Goal: Information Seeking & Learning: Learn about a topic

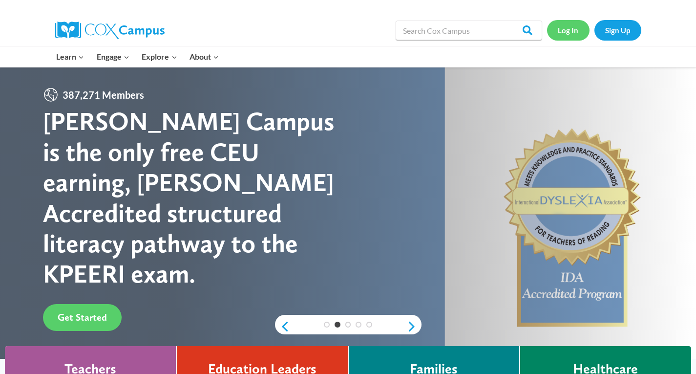
click at [565, 37] on link "Log In" at bounding box center [568, 30] width 42 height 20
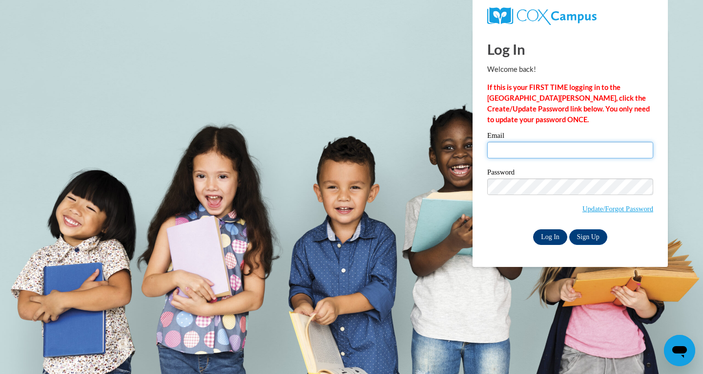
type input "dwoodyard@cdcheadstart.org"
click at [547, 233] on input "Log In" at bounding box center [550, 237] width 34 height 16
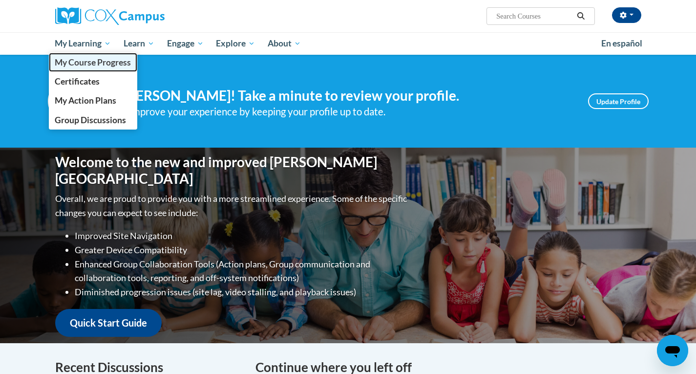
click at [85, 58] on span "My Course Progress" at bounding box center [93, 62] width 76 height 10
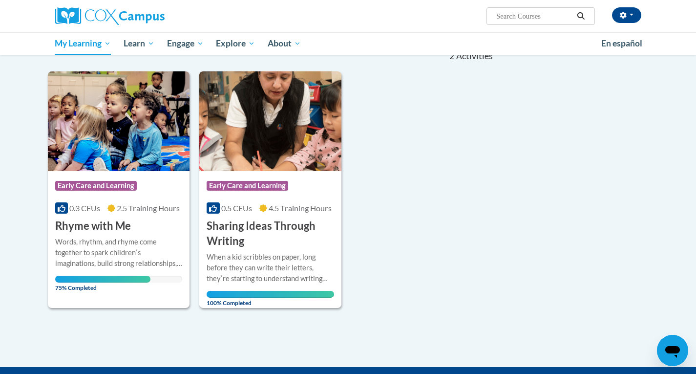
scroll to position [146, 0]
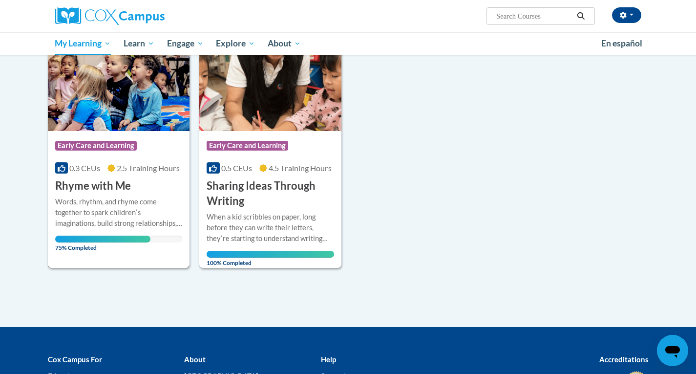
click at [131, 100] on img at bounding box center [119, 81] width 142 height 100
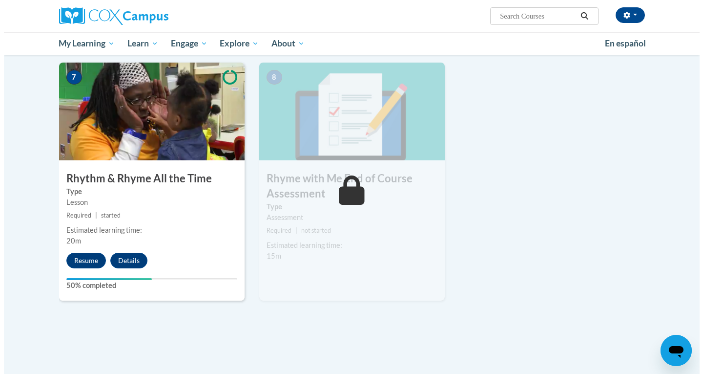
scroll to position [732, 0]
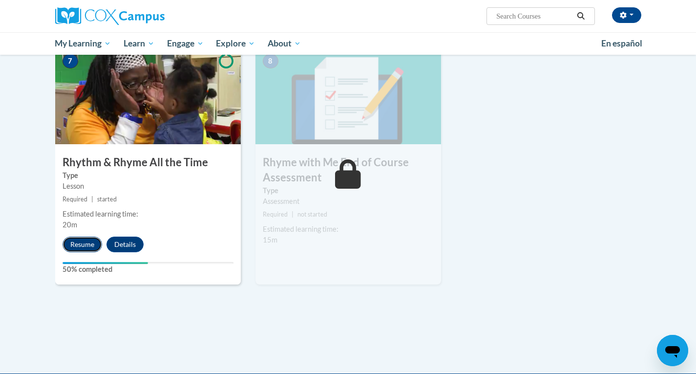
click at [92, 239] on button "Resume" at bounding box center [82, 244] width 40 height 16
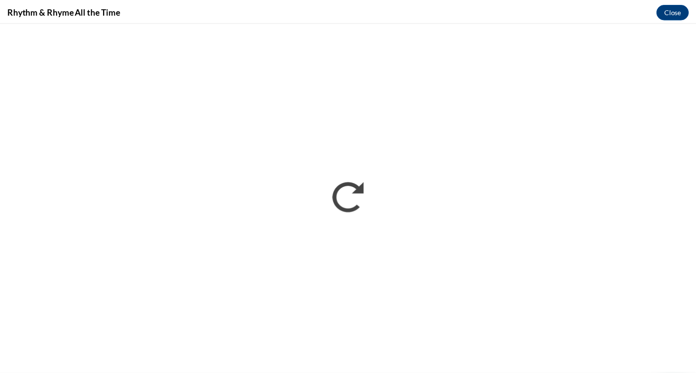
scroll to position [0, 0]
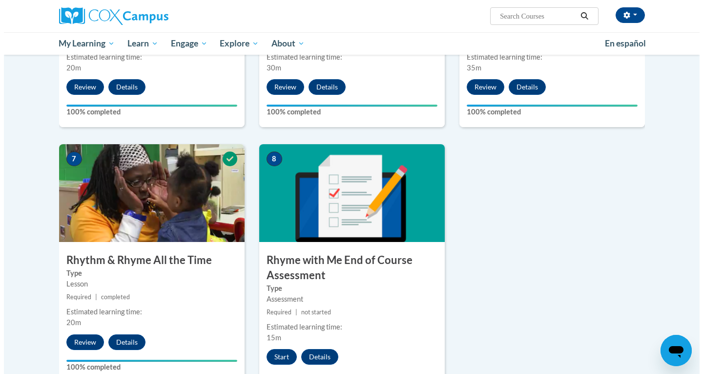
scroll to position [879, 0]
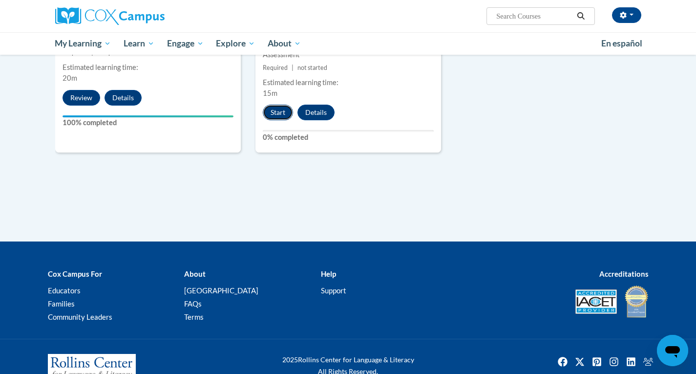
click at [279, 109] on button "Start" at bounding box center [278, 112] width 30 height 16
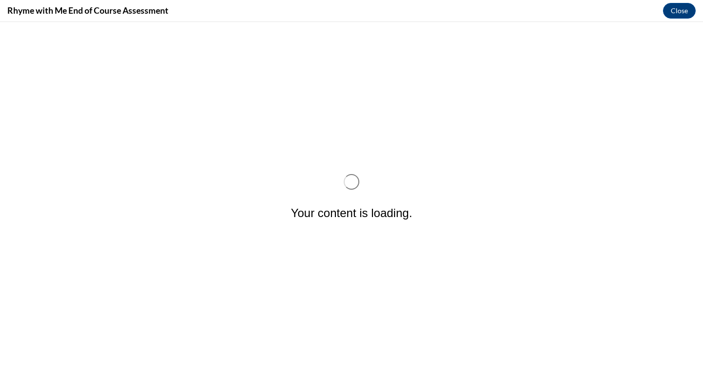
scroll to position [0, 0]
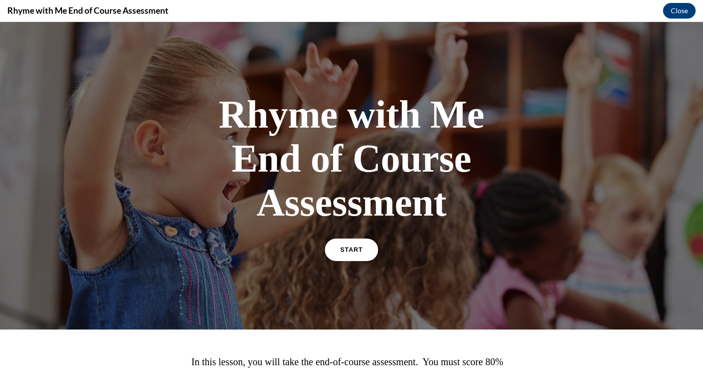
click at [350, 257] on link "START" at bounding box center [351, 249] width 53 height 22
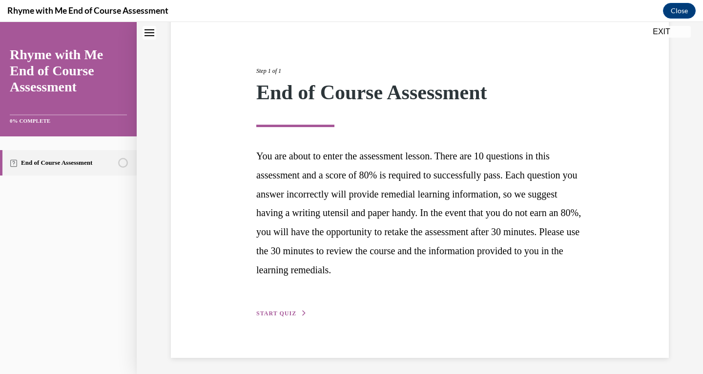
scroll to position [95, 0]
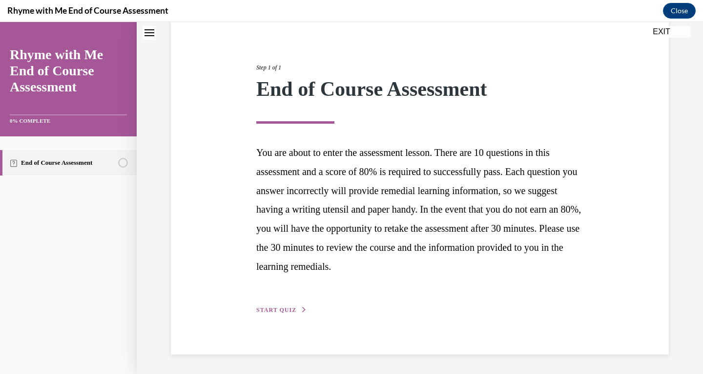
click at [273, 306] on button "START QUIZ" at bounding box center [281, 309] width 51 height 9
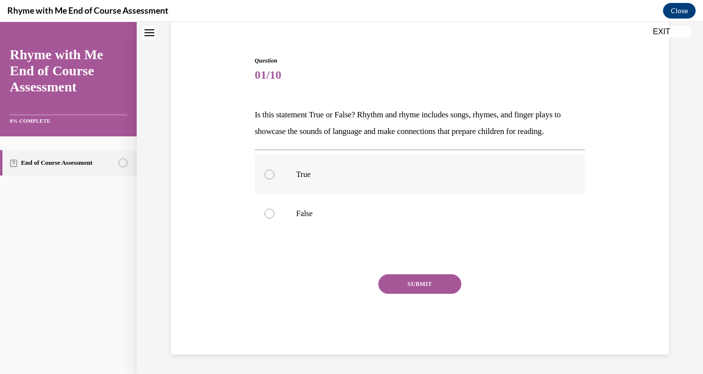
click at [301, 173] on p "True" at bounding box center [428, 174] width 265 height 10
click at [274, 173] on input "True" at bounding box center [270, 174] width 10 height 10
radio input "true"
click at [395, 281] on button "SUBMIT" at bounding box center [419, 284] width 83 height 20
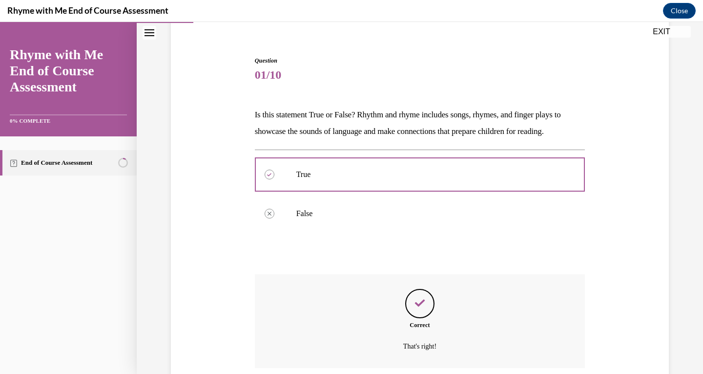
scroll to position [159, 0]
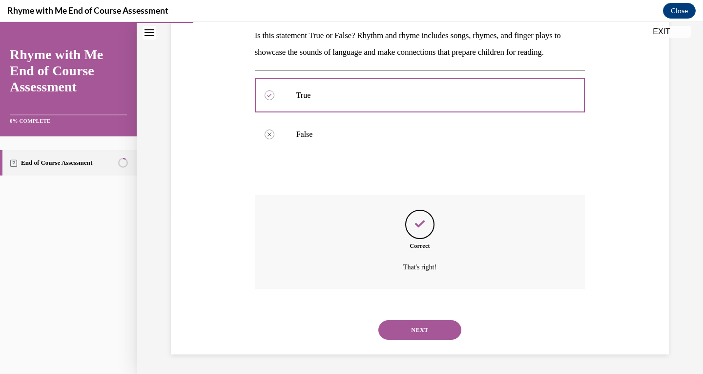
click at [420, 321] on button "NEXT" at bounding box center [419, 330] width 83 height 20
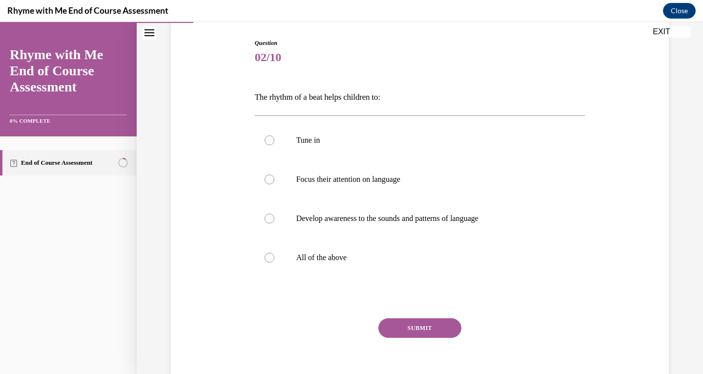
scroll to position [98, 0]
click at [339, 254] on p "All of the above" at bounding box center [428, 257] width 265 height 10
click at [274, 254] on input "All of the above" at bounding box center [270, 257] width 10 height 10
radio input "true"
click at [431, 324] on button "SUBMIT" at bounding box center [419, 327] width 83 height 20
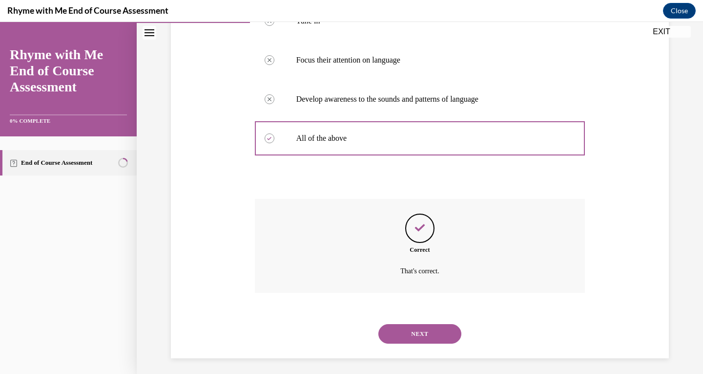
scroll to position [220, 0]
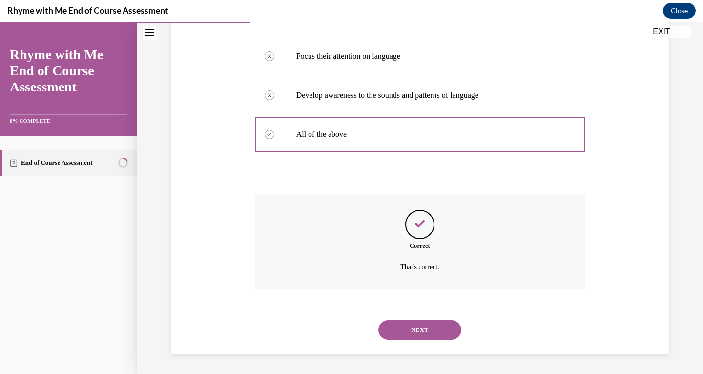
click at [396, 324] on button "NEXT" at bounding box center [419, 330] width 83 height 20
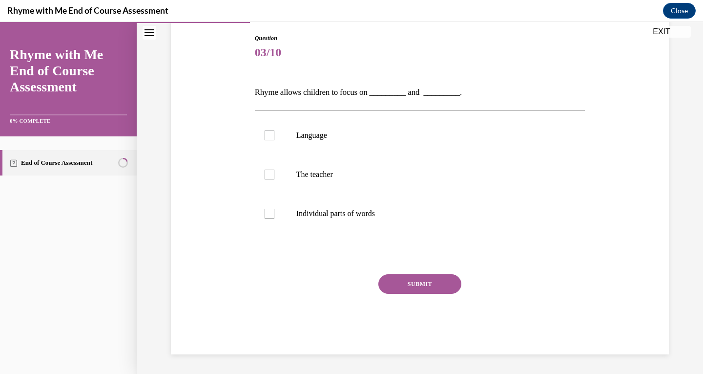
scroll to position [102, 0]
click at [260, 136] on label "Language" at bounding box center [420, 135] width 331 height 39
click at [265, 136] on input "Language" at bounding box center [270, 135] width 10 height 10
checkbox input "true"
click at [259, 209] on label "Individual parts of words" at bounding box center [420, 213] width 331 height 39
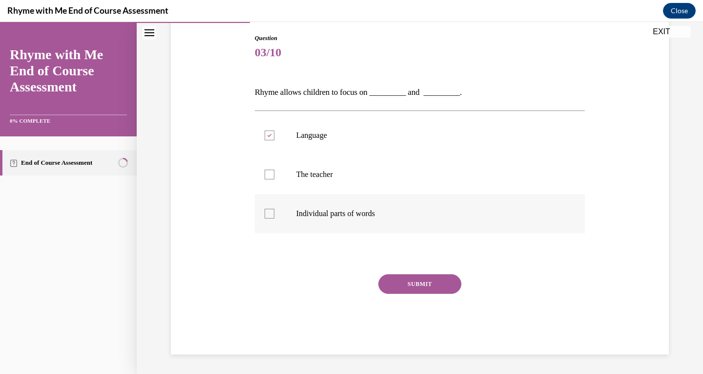
click at [265, 209] on input "Individual parts of words" at bounding box center [270, 213] width 10 height 10
checkbox input "true"
click at [414, 287] on button "SUBMIT" at bounding box center [419, 284] width 83 height 20
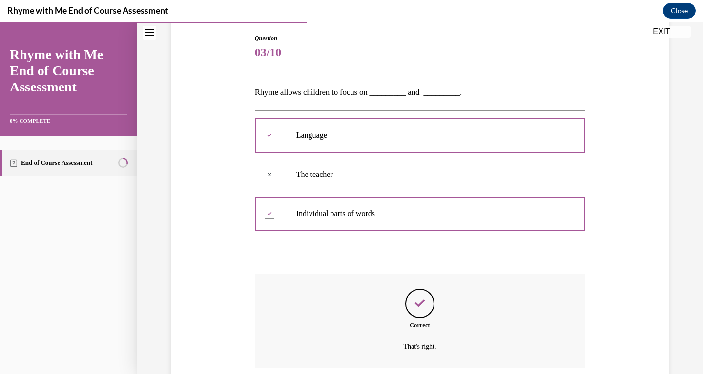
scroll to position [181, 0]
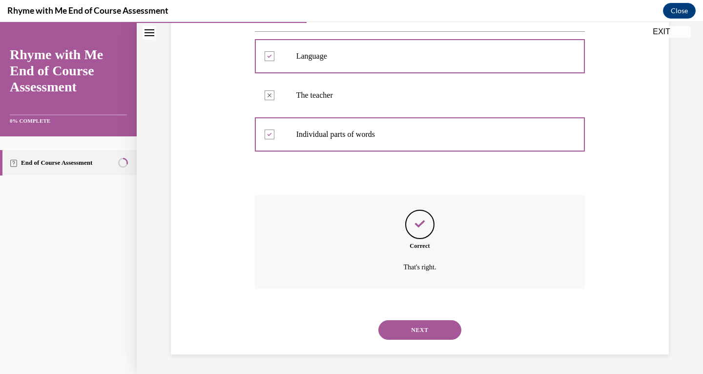
click at [400, 327] on button "NEXT" at bounding box center [419, 330] width 83 height 20
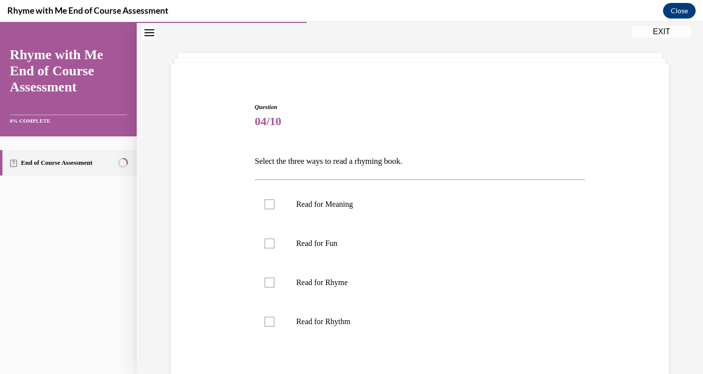
scroll to position [49, 0]
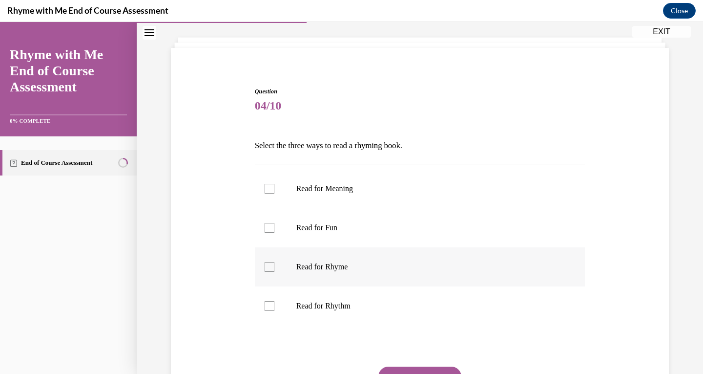
click at [317, 265] on p "Read for Rhyme" at bounding box center [428, 267] width 265 height 10
click at [274, 265] on input "Read for Rhyme" at bounding box center [270, 267] width 10 height 10
checkbox input "true"
click at [306, 305] on p "Read for Rhythm" at bounding box center [428, 306] width 265 height 10
click at [274, 305] on input "Read for Rhythm" at bounding box center [270, 306] width 10 height 10
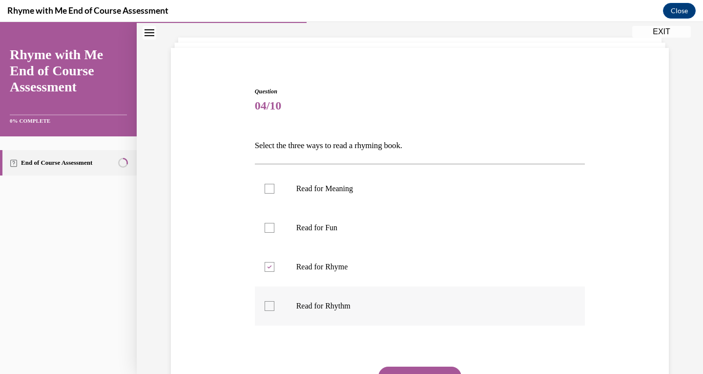
checkbox input "true"
click at [312, 234] on label "Read for Fun" at bounding box center [420, 227] width 331 height 39
click at [274, 232] on input "Read for Fun" at bounding box center [270, 228] width 10 height 10
checkbox input "true"
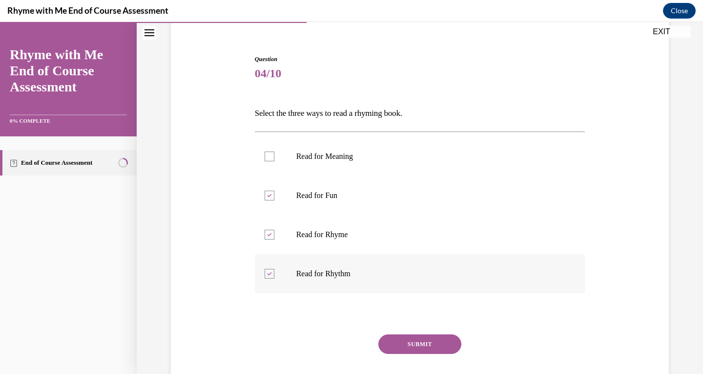
scroll to position [98, 0]
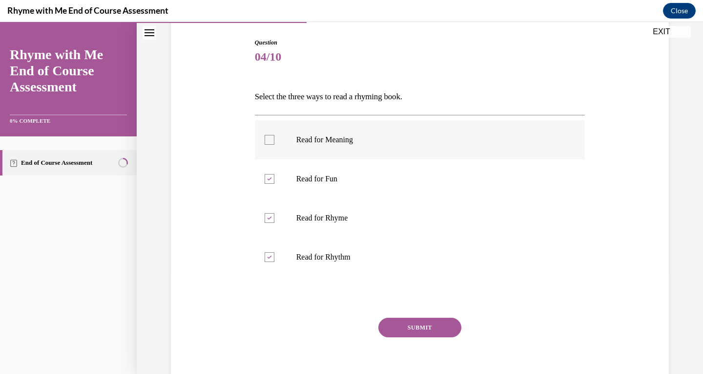
click at [286, 141] on label "Read for Meaning" at bounding box center [420, 139] width 331 height 39
click at [274, 141] on input "Read for Meaning" at bounding box center [270, 140] width 10 height 10
checkbox input "true"
click at [276, 173] on label "Read for Fun" at bounding box center [420, 178] width 331 height 39
click at [274, 174] on input "Read for Fun" at bounding box center [270, 179] width 10 height 10
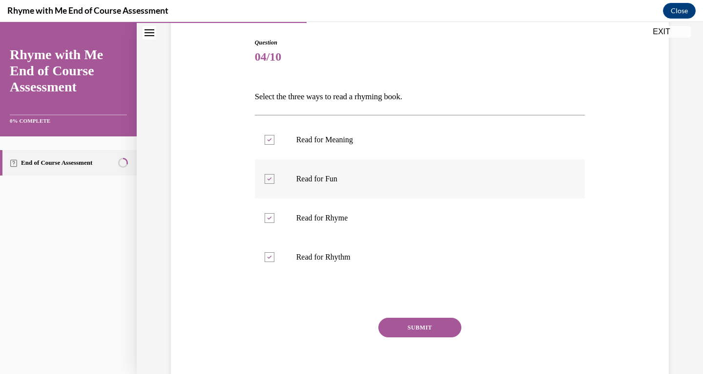
checkbox input "false"
click at [400, 327] on button "SUBMIT" at bounding box center [419, 327] width 83 height 20
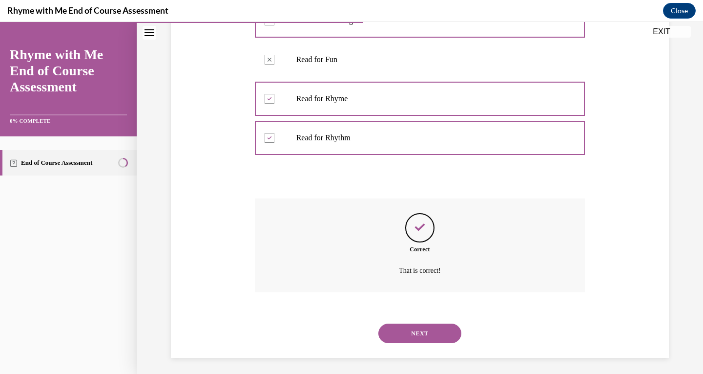
scroll to position [220, 0]
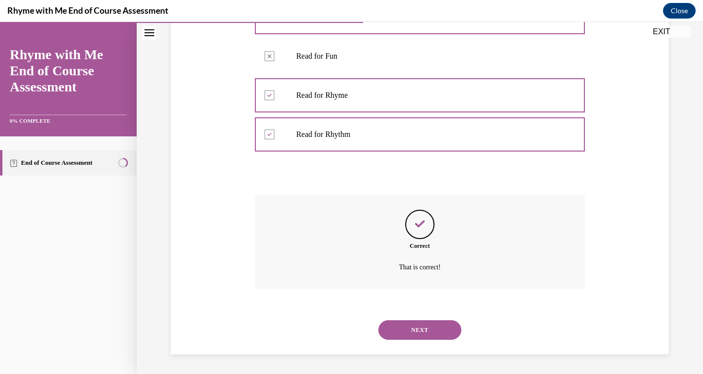
click at [408, 330] on button "NEXT" at bounding box center [419, 330] width 83 height 20
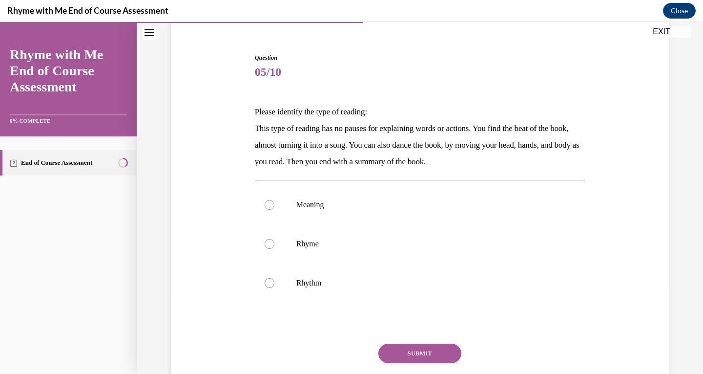
scroll to position [98, 0]
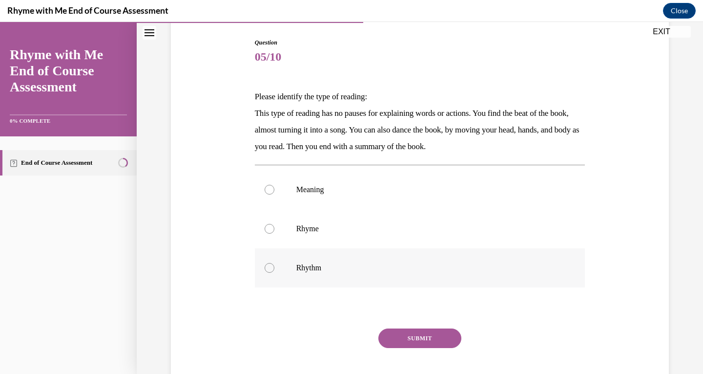
click at [318, 263] on p "Rhythm" at bounding box center [428, 268] width 265 height 10
click at [274, 263] on input "Rhythm" at bounding box center [270, 268] width 10 height 10
radio input "true"
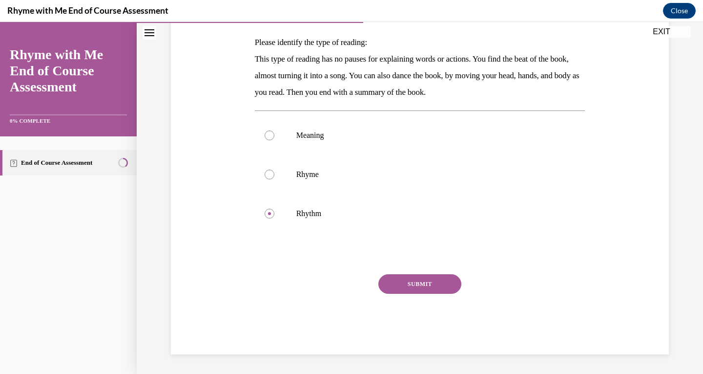
click at [418, 280] on button "SUBMIT" at bounding box center [419, 284] width 83 height 20
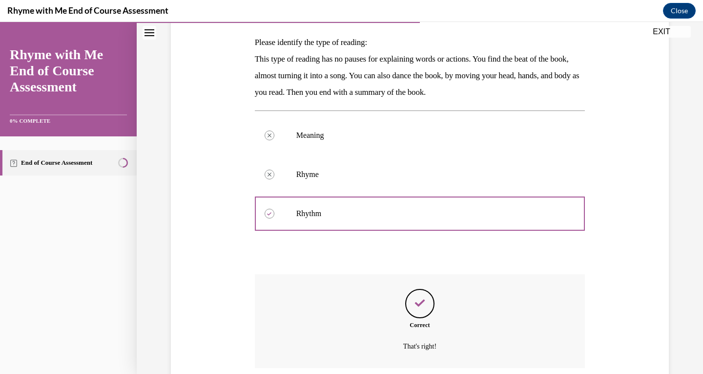
scroll to position [231, 0]
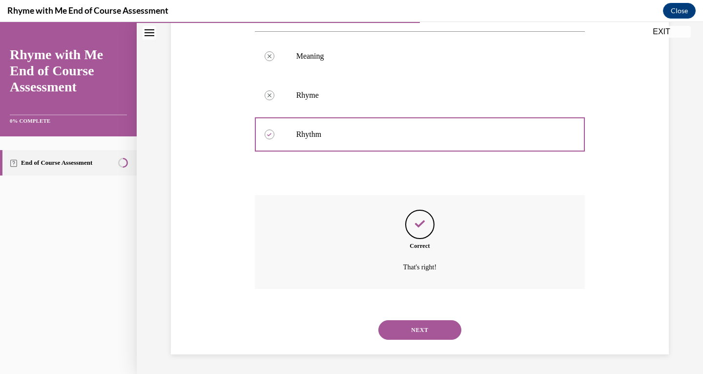
click at [415, 327] on button "NEXT" at bounding box center [419, 330] width 83 height 20
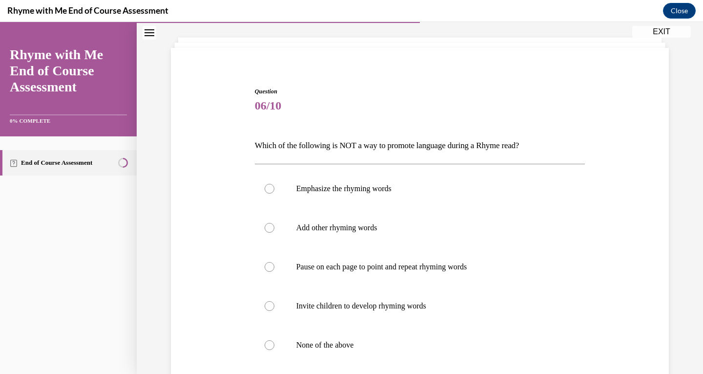
scroll to position [98, 0]
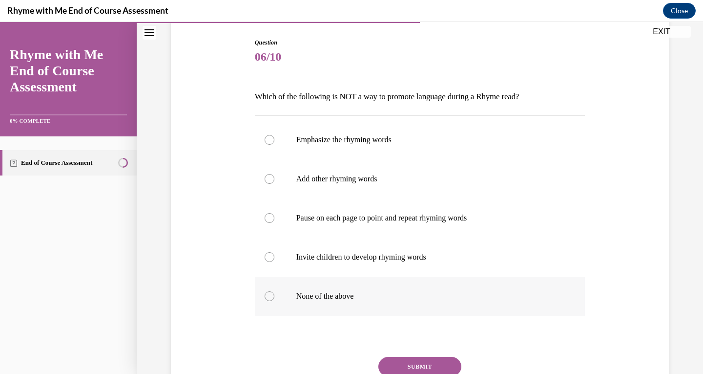
click at [350, 303] on label "None of the above" at bounding box center [420, 295] width 331 height 39
click at [274, 301] on input "None of the above" at bounding box center [270, 296] width 10 height 10
radio input "true"
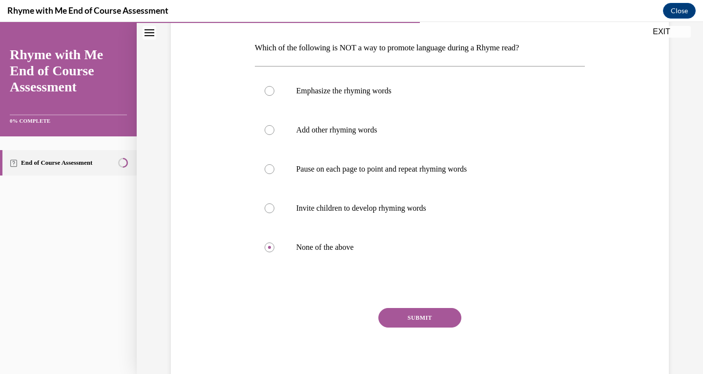
click at [401, 316] on button "SUBMIT" at bounding box center [419, 318] width 83 height 20
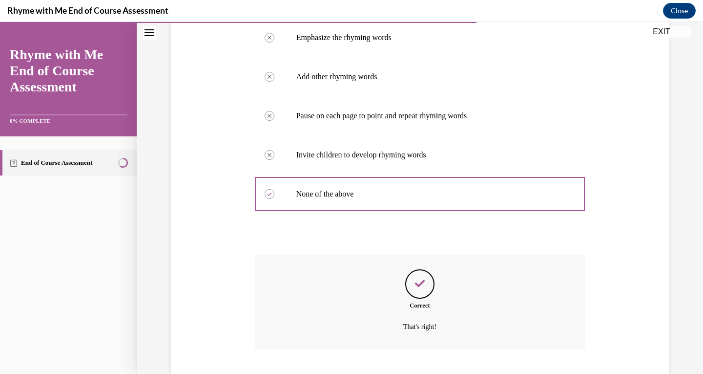
scroll to position [259, 0]
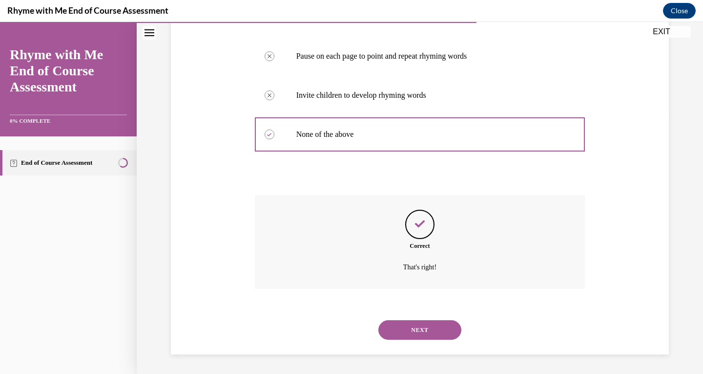
click at [381, 329] on button "NEXT" at bounding box center [419, 330] width 83 height 20
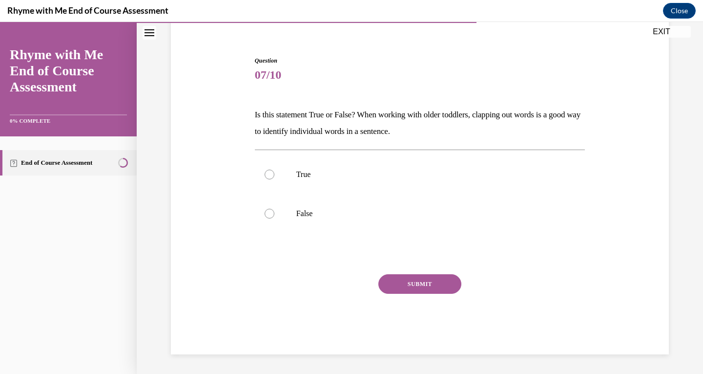
scroll to position [80, 0]
click at [288, 166] on label "True" at bounding box center [420, 174] width 331 height 39
click at [274, 169] on input "True" at bounding box center [270, 174] width 10 height 10
radio input "true"
click at [448, 284] on button "SUBMIT" at bounding box center [419, 284] width 83 height 20
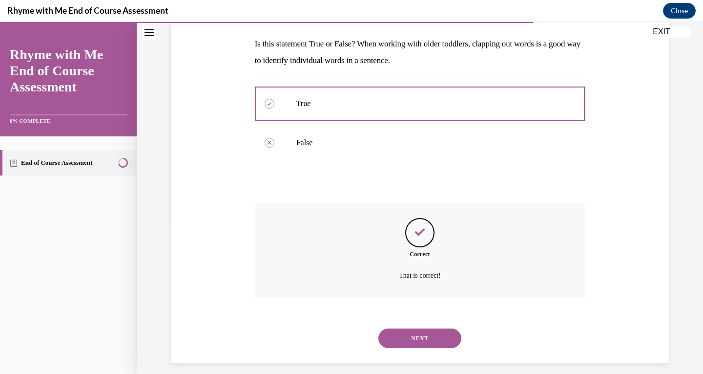
scroll to position [159, 0]
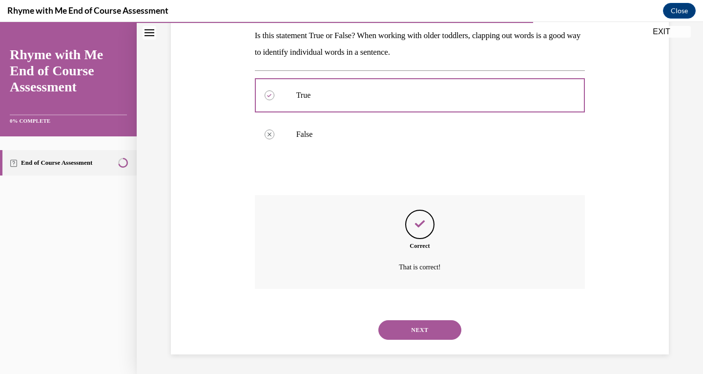
click at [412, 326] on button "NEXT" at bounding box center [419, 330] width 83 height 20
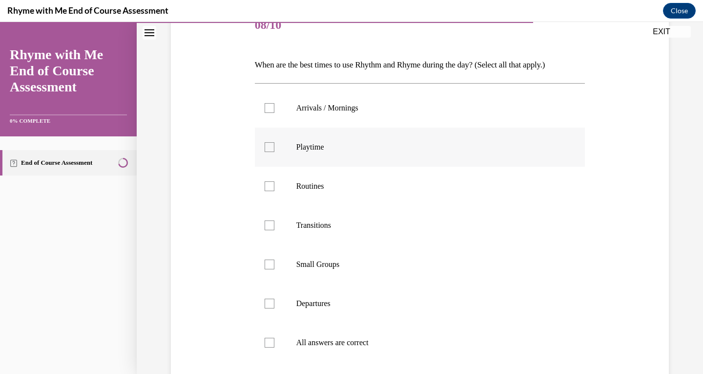
scroll to position [146, 0]
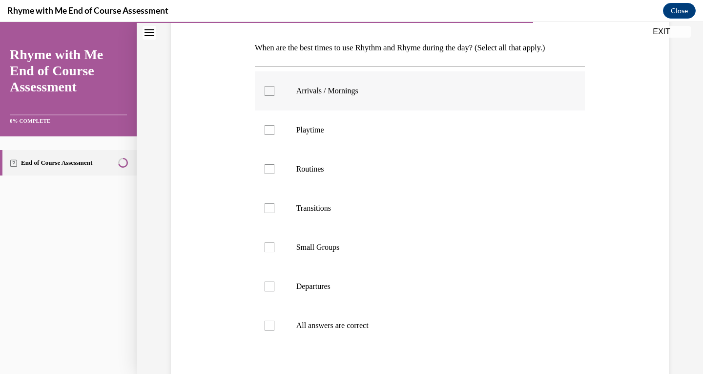
click at [307, 88] on p "Arrivals / Mornings" at bounding box center [428, 91] width 265 height 10
click at [274, 88] on input "Arrivals / Mornings" at bounding box center [270, 91] width 10 height 10
checkbox input "true"
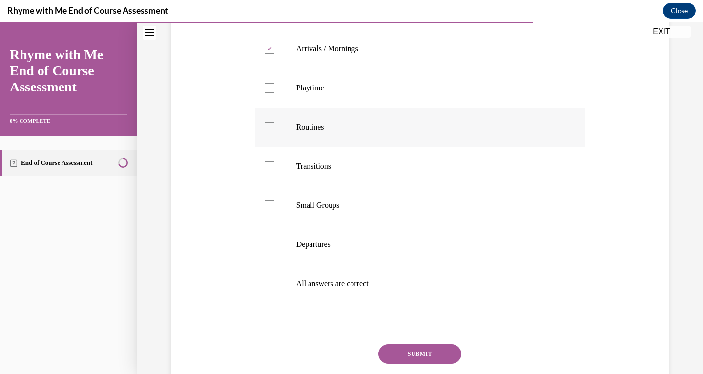
scroll to position [244, 0]
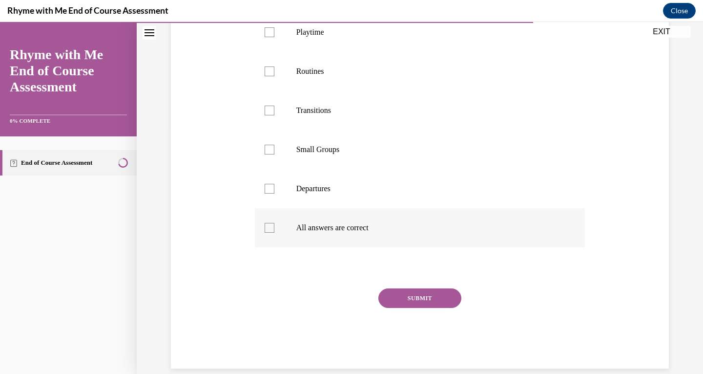
click at [303, 228] on p "All answers are correct" at bounding box center [428, 228] width 265 height 10
click at [274, 228] on input "All answers are correct" at bounding box center [270, 228] width 10 height 10
checkbox input "true"
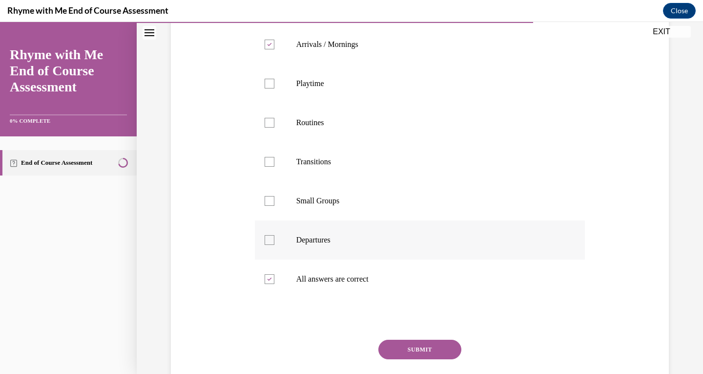
scroll to position [98, 0]
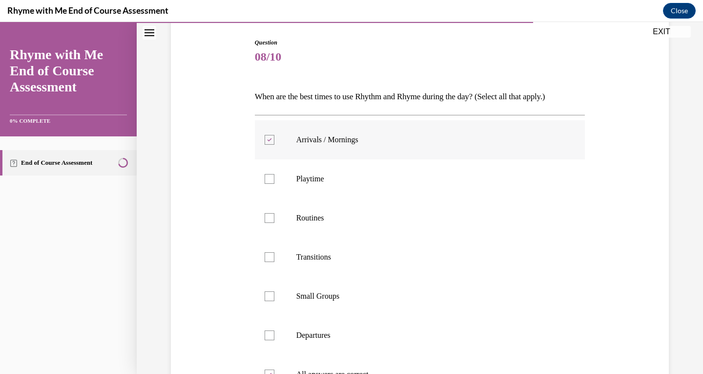
click at [296, 140] on p "Arrivals / Mornings" at bounding box center [428, 140] width 265 height 10
click at [274, 140] on input "Arrivals / Mornings" at bounding box center [270, 140] width 10 height 10
checkbox input "false"
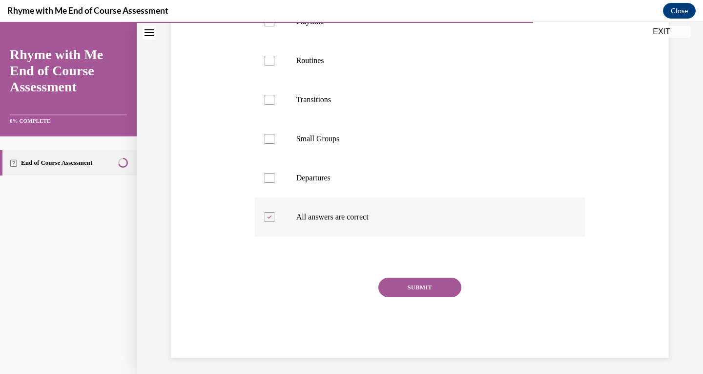
scroll to position [258, 0]
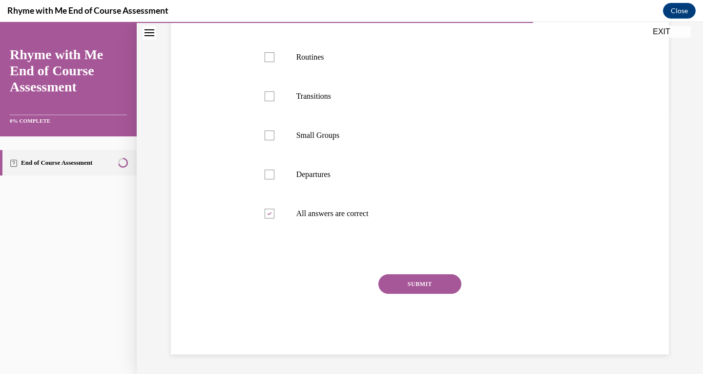
click at [411, 278] on button "SUBMIT" at bounding box center [419, 284] width 83 height 20
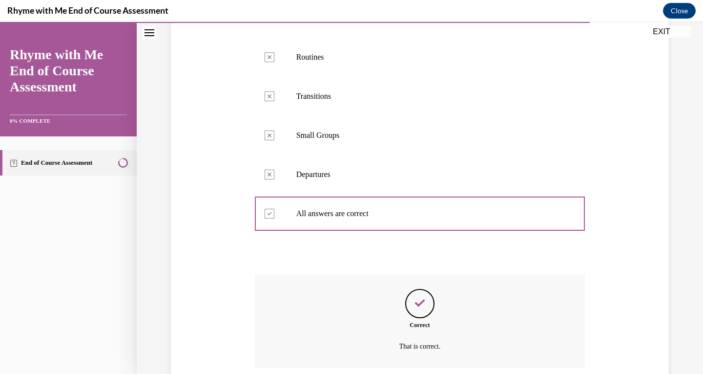
scroll to position [337, 0]
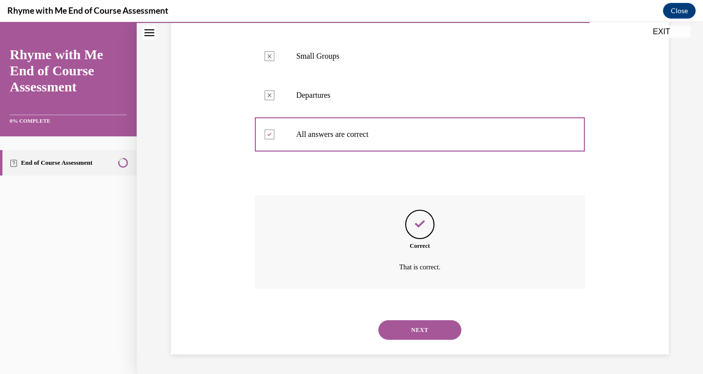
click at [409, 323] on button "NEXT" at bounding box center [419, 330] width 83 height 20
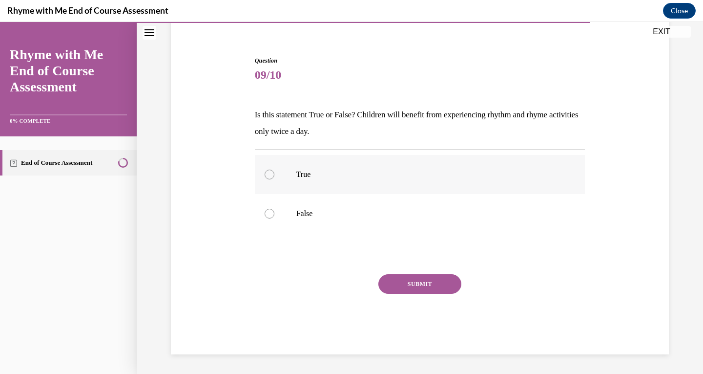
click at [278, 180] on label "True" at bounding box center [420, 174] width 331 height 39
click at [274, 179] on input "True" at bounding box center [270, 174] width 10 height 10
radio input "true"
click at [379, 281] on button "SUBMIT" at bounding box center [419, 284] width 83 height 20
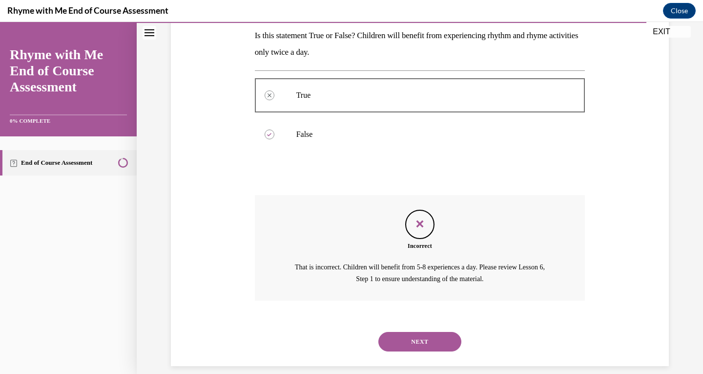
scroll to position [170, 0]
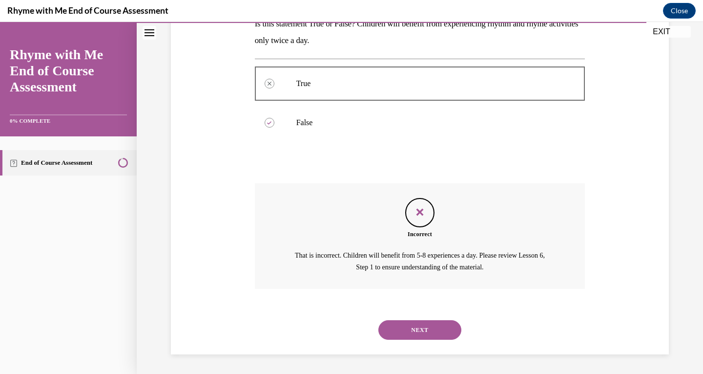
click at [411, 324] on button "NEXT" at bounding box center [419, 330] width 83 height 20
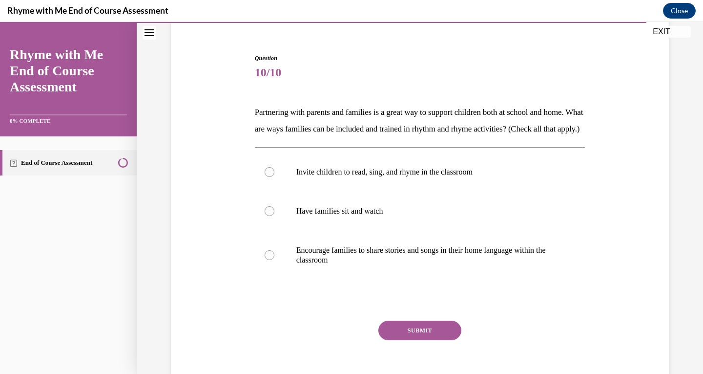
scroll to position [91, 0]
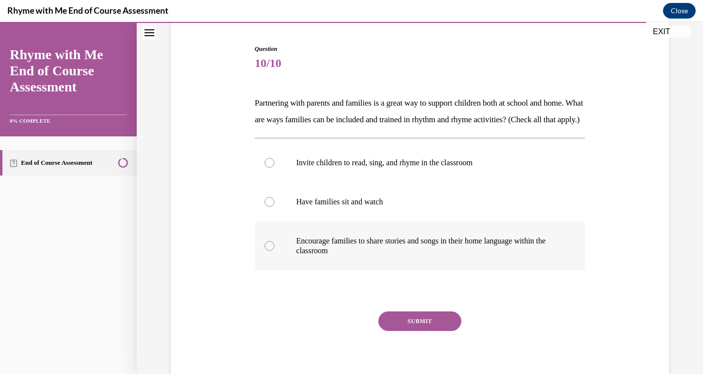
click at [269, 269] on label "Encourage families to share stories and songs in their home language within the…" at bounding box center [420, 245] width 331 height 49
click at [269, 250] on input "Encourage families to share stories and songs in their home language within the…" at bounding box center [270, 246] width 10 height 10
radio input "true"
click at [297, 207] on p "Have families sit and watch" at bounding box center [428, 202] width 265 height 10
click at [274, 207] on input "Have families sit and watch" at bounding box center [270, 202] width 10 height 10
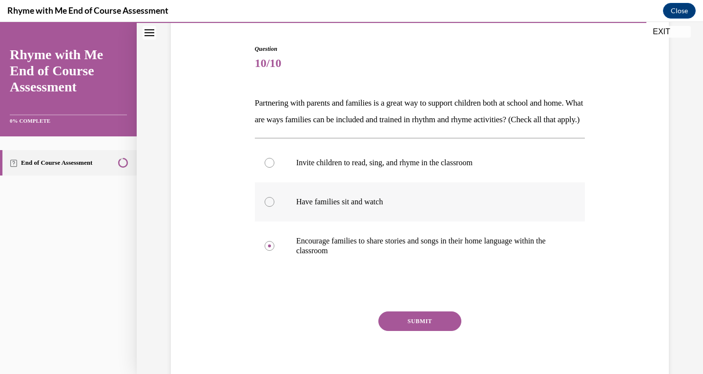
radio input "true"
drag, startPoint x: 311, startPoint y: 166, endPoint x: 311, endPoint y: 171, distance: 5.9
click at [312, 167] on label "Invite children to read, sing, and rhyme in the classroom" at bounding box center [420, 162] width 331 height 39
click at [274, 167] on input "Invite children to read, sing, and rhyme in the classroom" at bounding box center [270, 163] width 10 height 10
radio input "true"
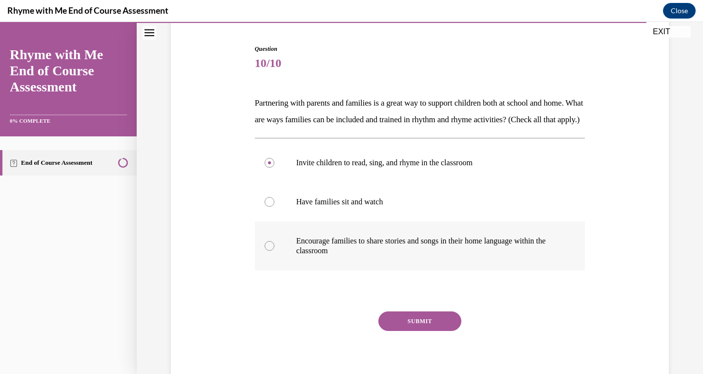
click at [315, 255] on p "Encourage families to share stories and songs in their home language within the…" at bounding box center [428, 246] width 265 height 20
click at [274, 250] on input "Encourage families to share stories and songs in their home language within the…" at bounding box center [270, 246] width 10 height 10
radio input "true"
click at [417, 331] on button "SUBMIT" at bounding box center [419, 321] width 83 height 20
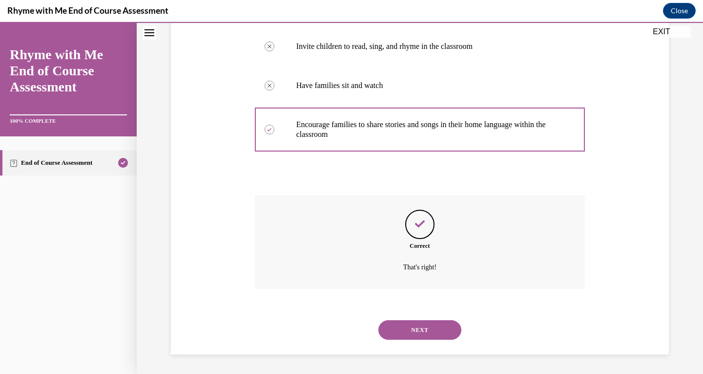
scroll to position [224, 0]
click at [398, 323] on button "NEXT" at bounding box center [419, 330] width 83 height 20
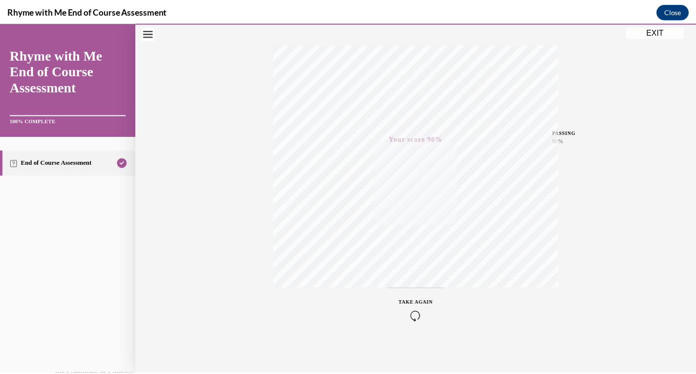
scroll to position [149, 0]
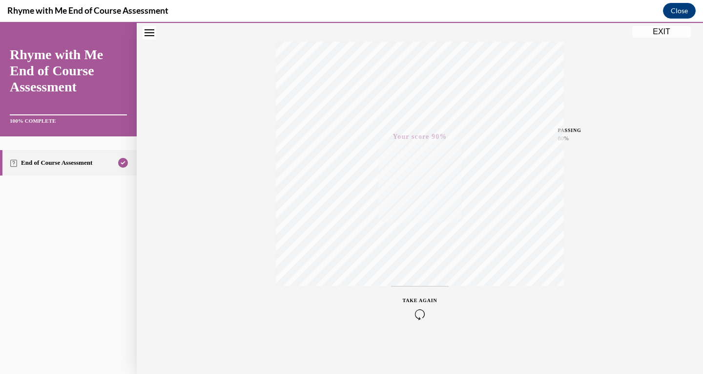
click at [666, 28] on button "EXIT" at bounding box center [661, 32] width 59 height 12
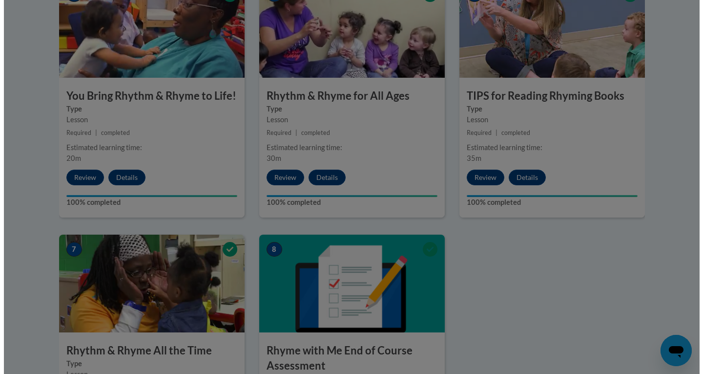
scroll to position [488, 0]
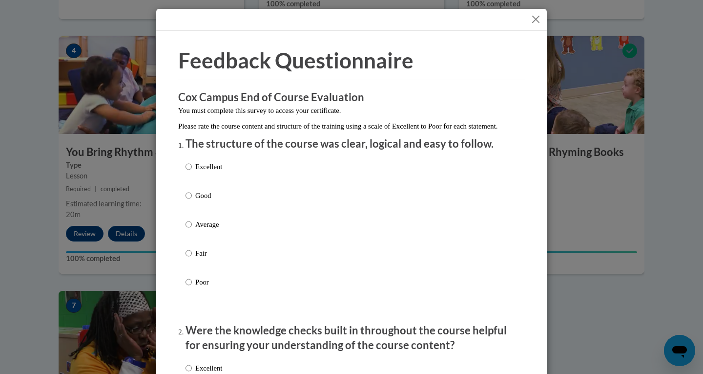
drag, startPoint x: 208, startPoint y: 172, endPoint x: 194, endPoint y: 182, distance: 16.8
click at [204, 172] on p "Excellent" at bounding box center [208, 166] width 27 height 11
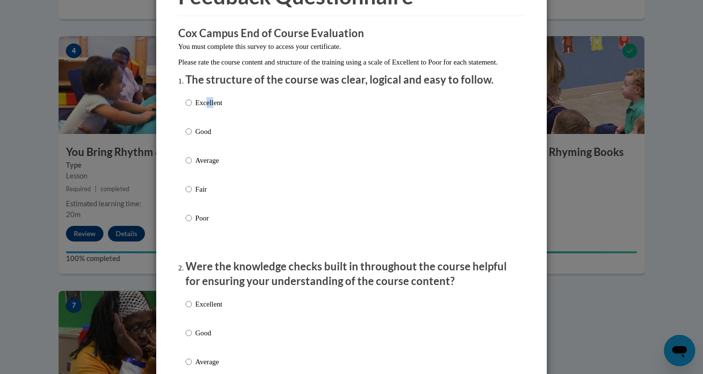
scroll to position [98, 0]
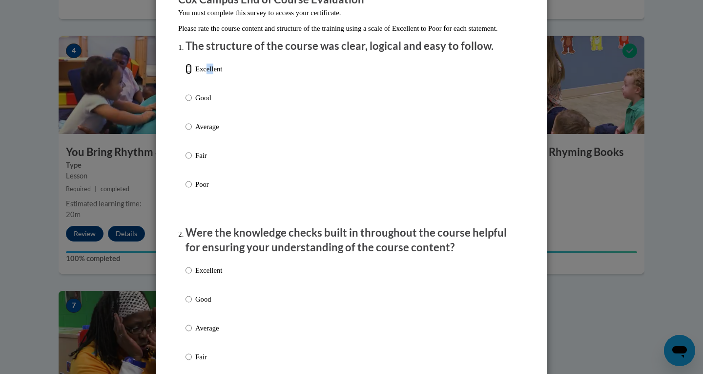
click at [187, 74] on input "Excellent" at bounding box center [189, 68] width 6 height 11
radio input "true"
click at [186, 275] on input "Excellent" at bounding box center [189, 270] width 6 height 11
radio input "true"
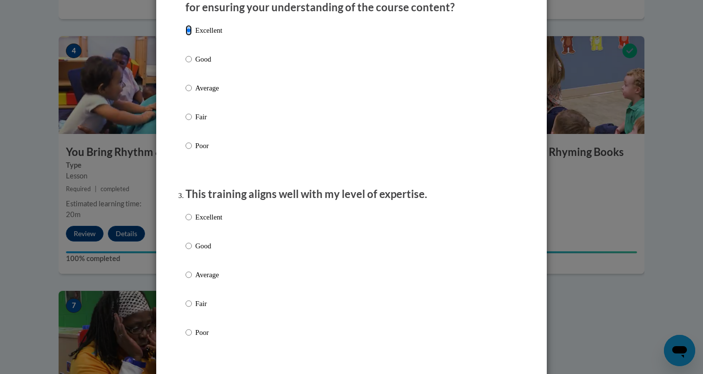
scroll to position [391, 0]
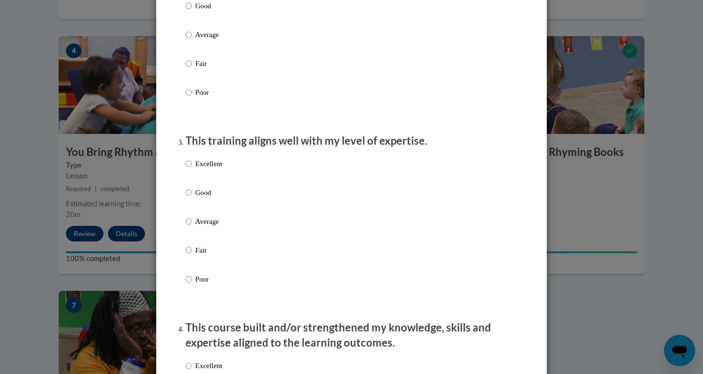
click at [188, 174] on label "Excellent" at bounding box center [204, 171] width 37 height 26
click at [188, 169] on input "Excellent" at bounding box center [189, 163] width 6 height 11
radio input "true"
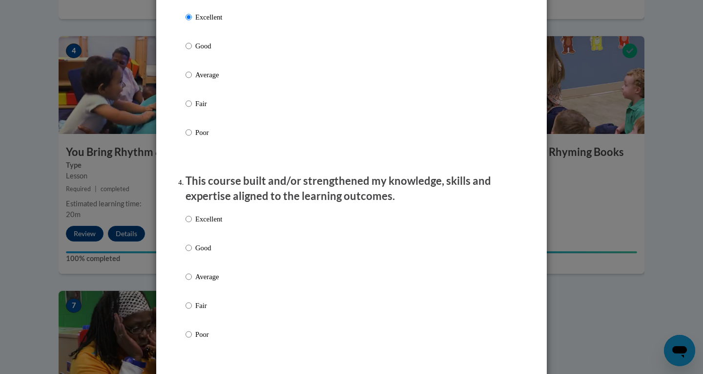
click at [204, 237] on label "Excellent" at bounding box center [204, 226] width 37 height 26
click at [192, 224] on input "Excellent" at bounding box center [189, 218] width 6 height 11
radio input "true"
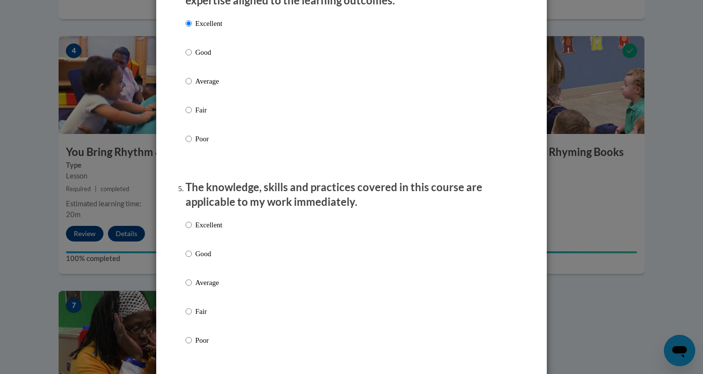
click at [204, 230] on p "Excellent" at bounding box center [208, 224] width 27 height 11
click at [192, 230] on input "Excellent" at bounding box center [189, 224] width 6 height 11
radio input "true"
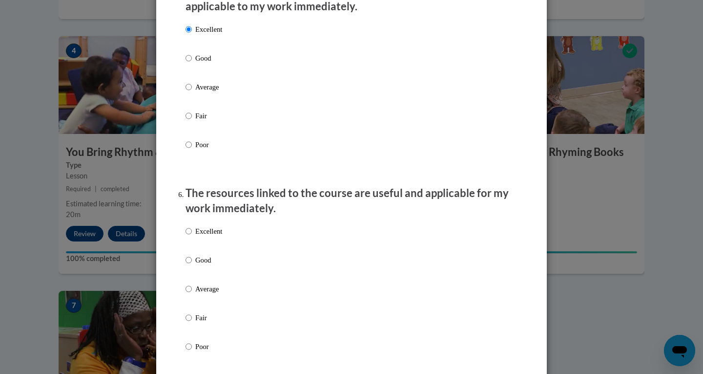
click at [203, 236] on p "Excellent" at bounding box center [208, 231] width 27 height 11
click at [192, 236] on input "Excellent" at bounding box center [189, 231] width 6 height 11
radio input "true"
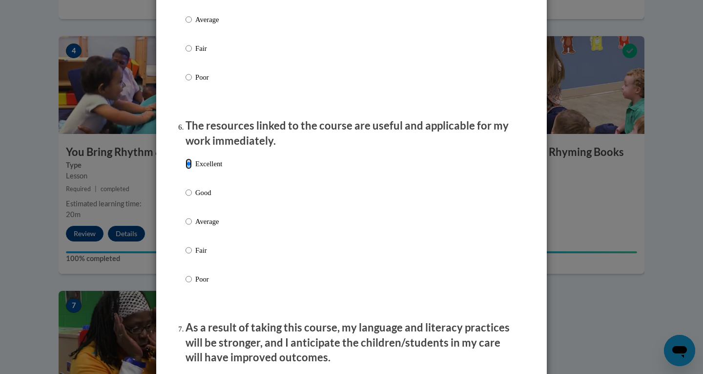
scroll to position [1172, 0]
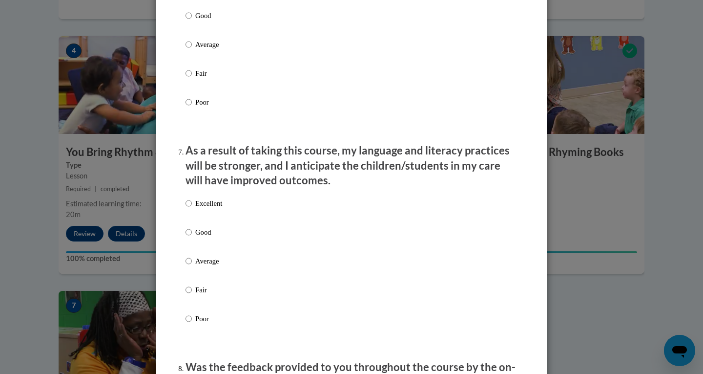
click at [206, 208] on p "Excellent" at bounding box center [208, 203] width 27 height 11
click at [192, 208] on input "Excellent" at bounding box center [189, 203] width 6 height 11
radio input "true"
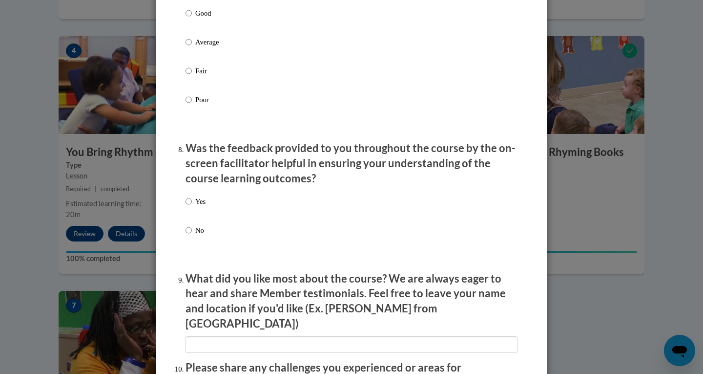
scroll to position [1416, 0]
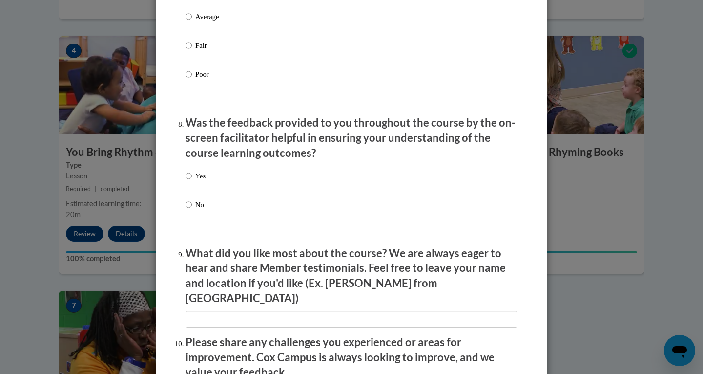
click at [201, 181] on p "Yes" at bounding box center [200, 175] width 10 height 11
click at [195, 181] on p "Yes" at bounding box center [200, 175] width 10 height 11
click at [192, 181] on input "Yes" at bounding box center [189, 175] width 6 height 11
radio input "true"
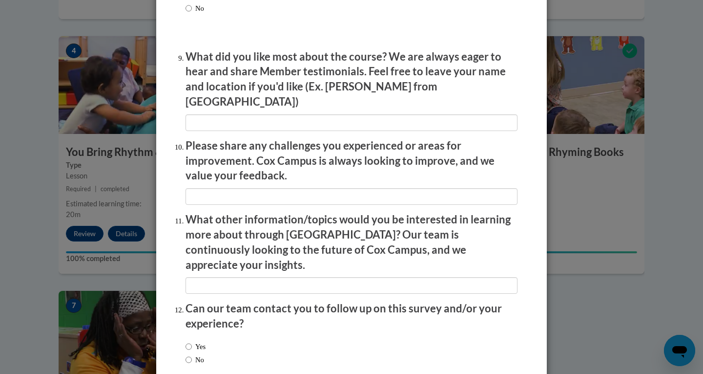
scroll to position [1655, 0]
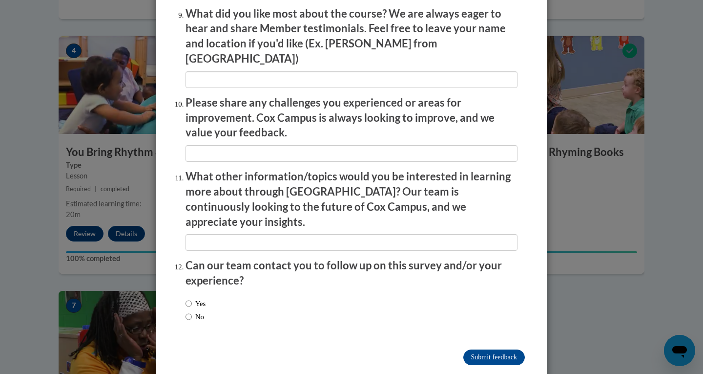
click at [202, 311] on label "No" at bounding box center [195, 316] width 19 height 11
click at [192, 311] on input "No" at bounding box center [189, 316] width 6 height 11
radio input "true"
click at [487, 349] on input "Submit feedback" at bounding box center [494, 357] width 62 height 16
